Goal: Transaction & Acquisition: Purchase product/service

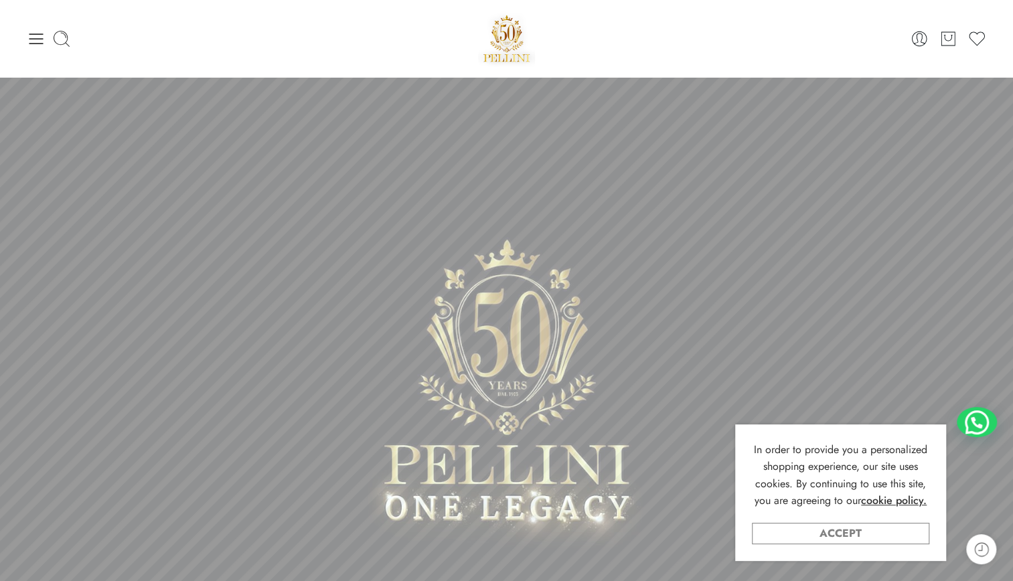
click at [803, 541] on link "Accept" at bounding box center [840, 533] width 177 height 21
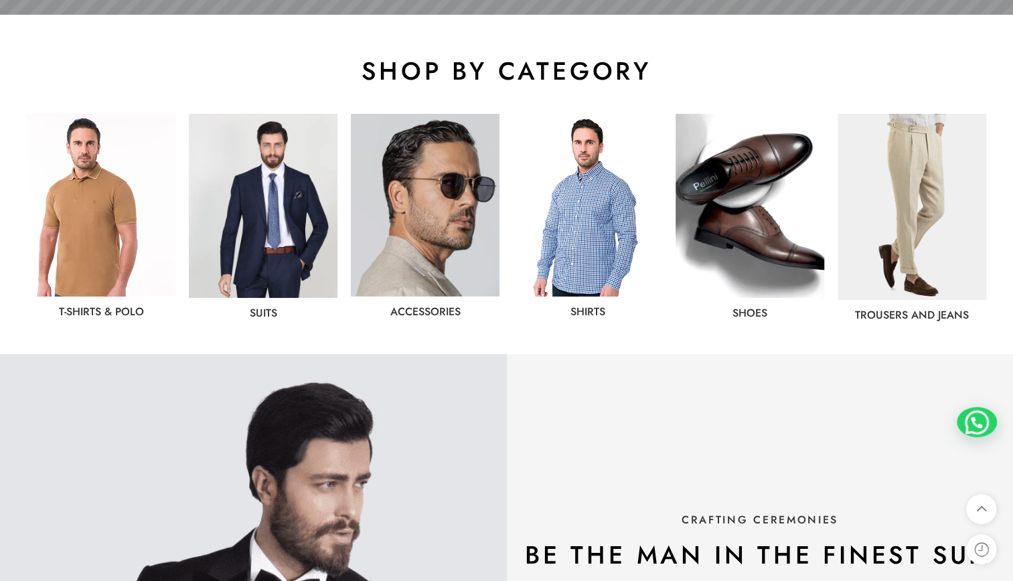
scroll to position [665, 0]
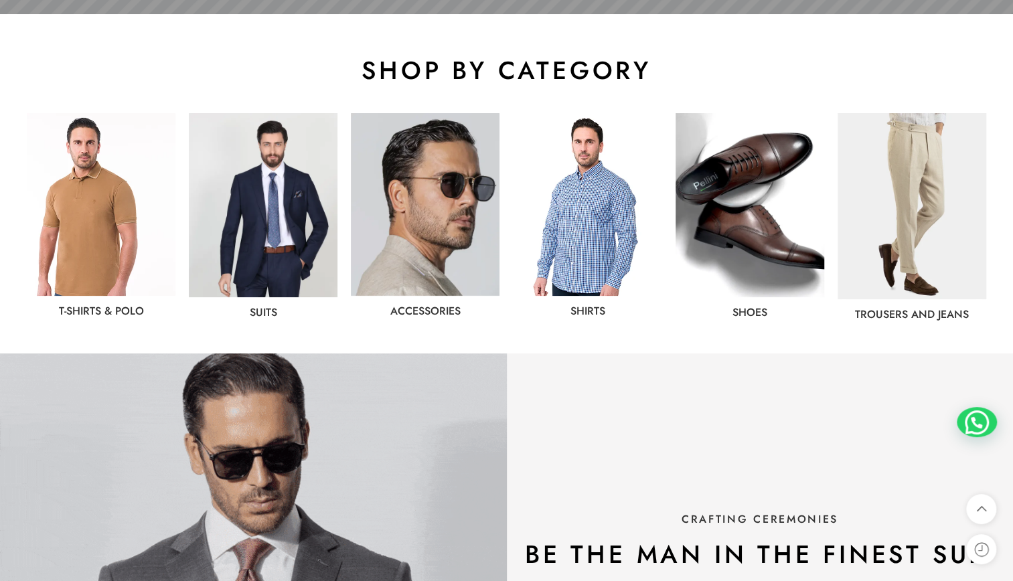
click at [743, 315] on link "shoes" at bounding box center [749, 312] width 35 height 15
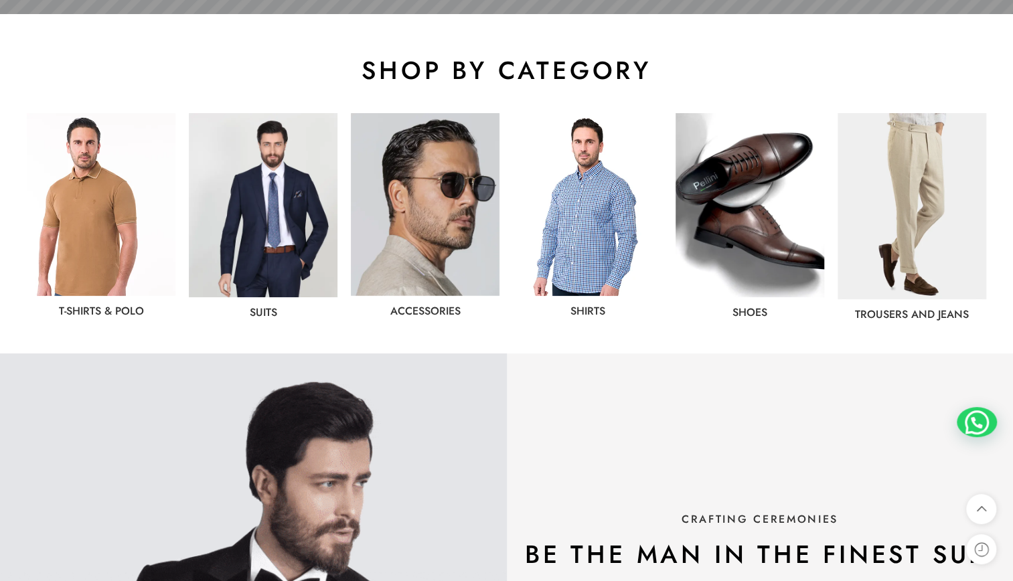
click at [111, 232] on img at bounding box center [101, 204] width 149 height 183
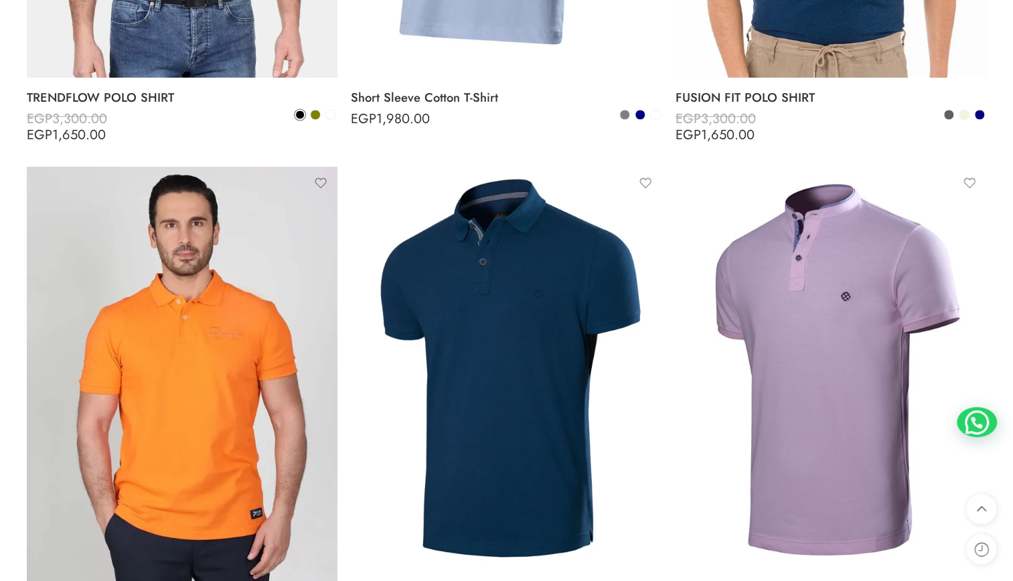
scroll to position [4601, 0]
